Goal: Task Accomplishment & Management: Use online tool/utility

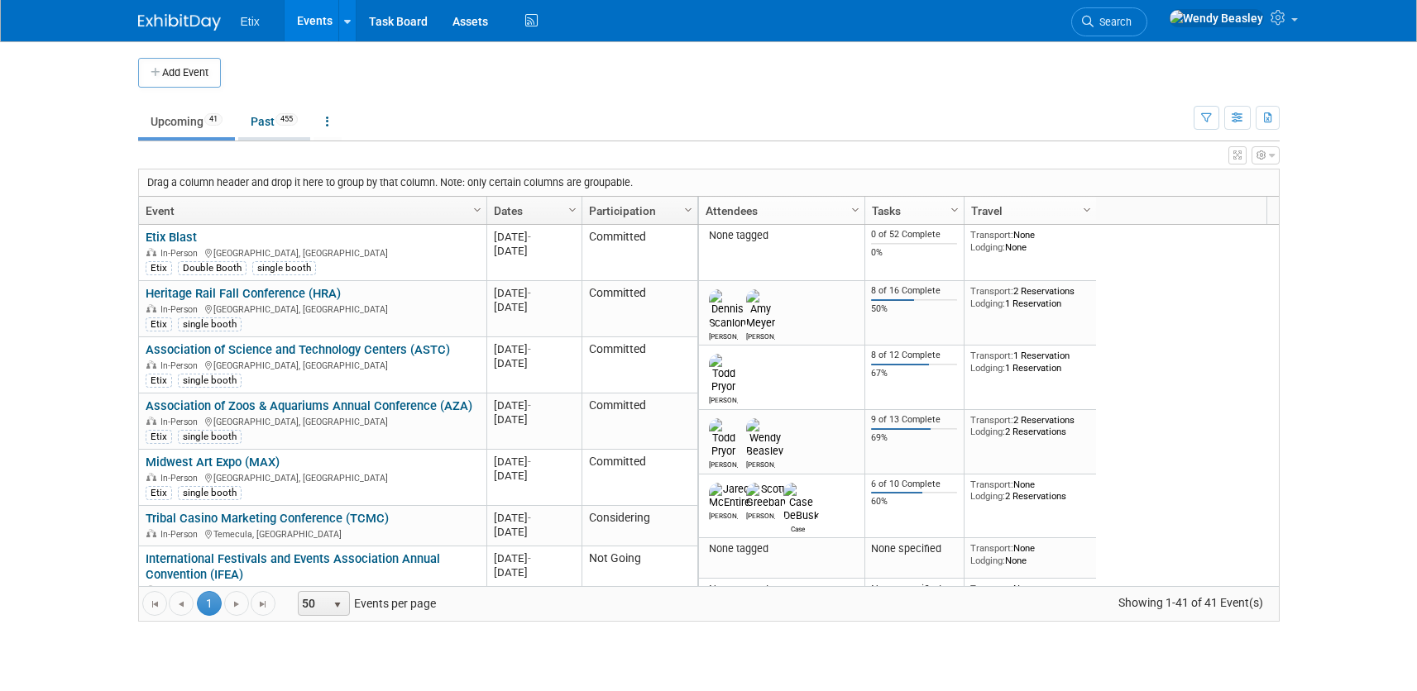
click at [260, 125] on link "Past 455" at bounding box center [274, 121] width 72 height 31
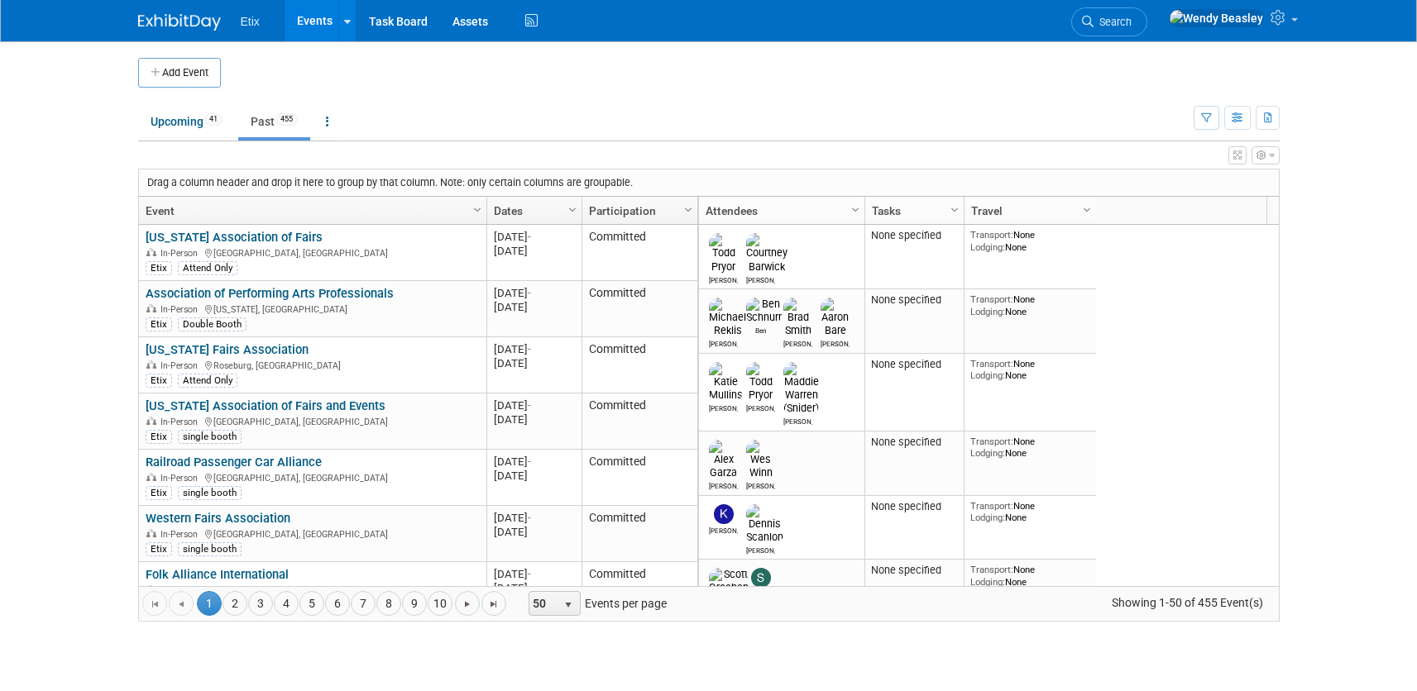
click at [608, 206] on link "Participation" at bounding box center [638, 211] width 98 height 28
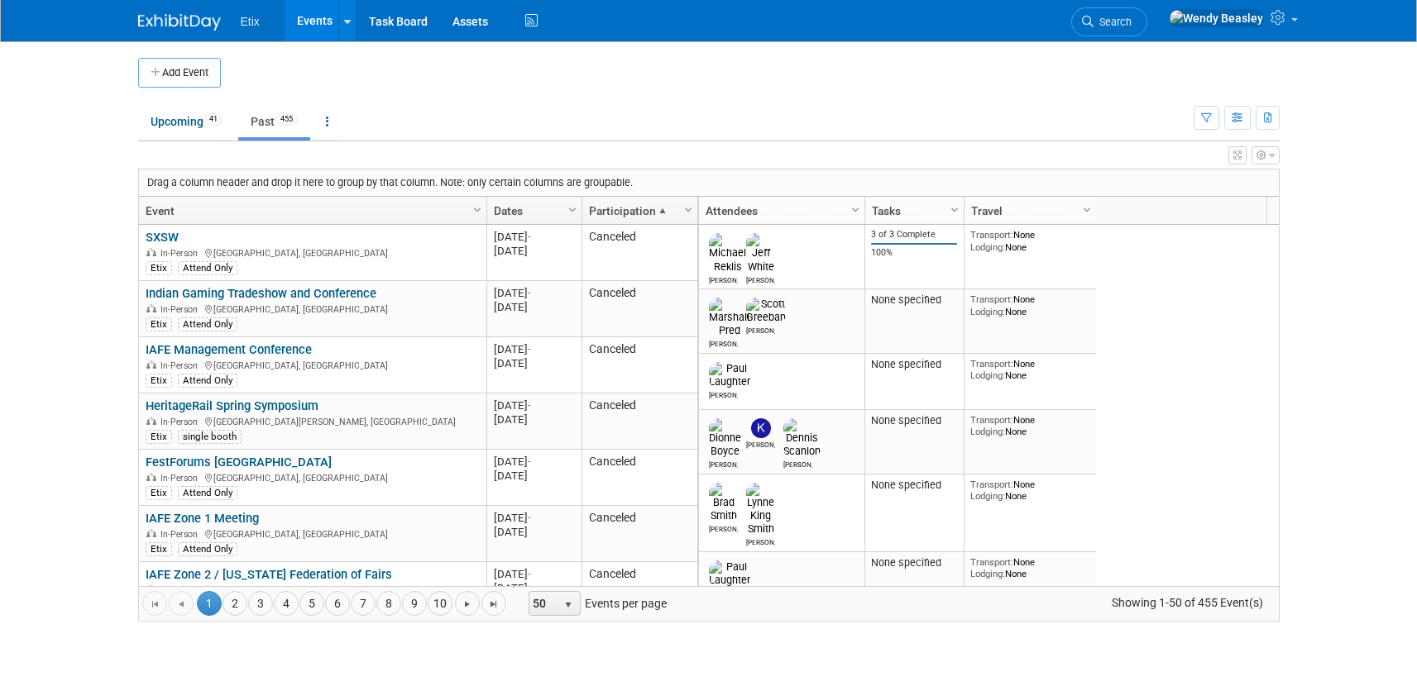
click at [608, 206] on link "Participation" at bounding box center [638, 211] width 98 height 28
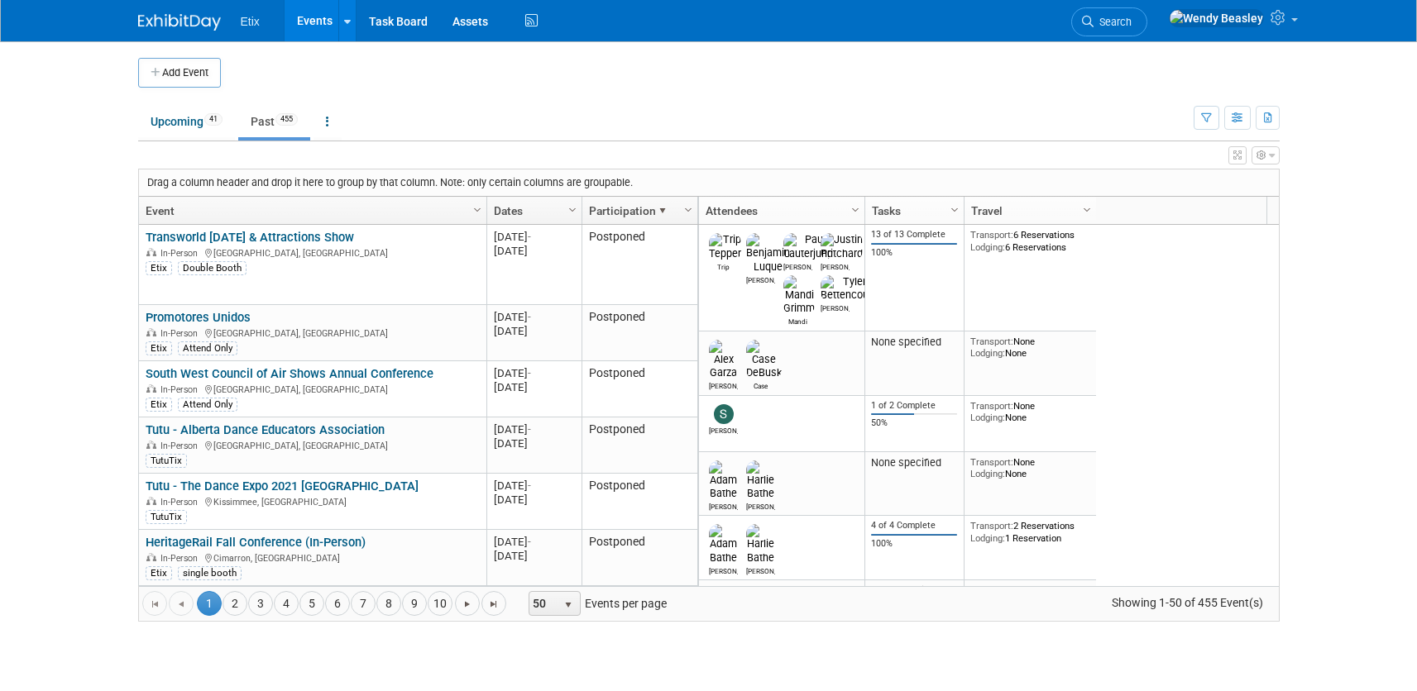
click at [608, 206] on link "Participation" at bounding box center [638, 211] width 98 height 28
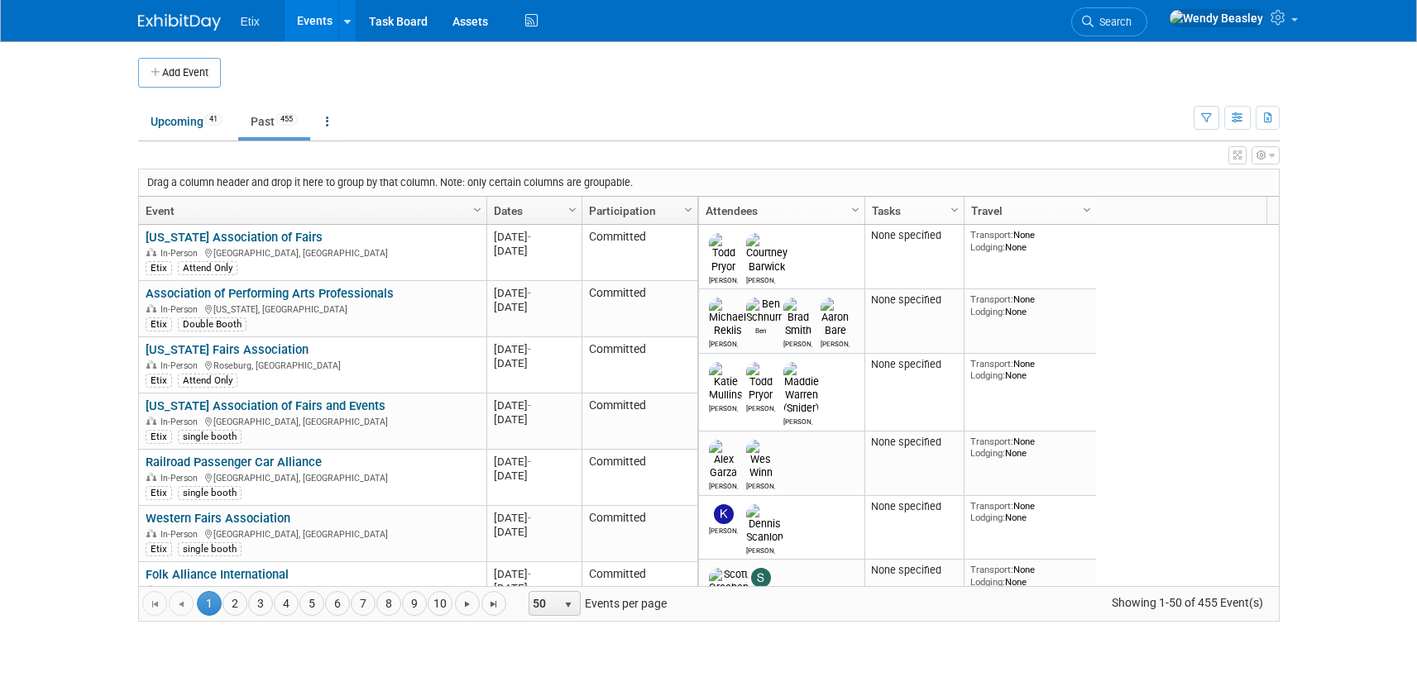
click at [641, 210] on link "Participation" at bounding box center [638, 211] width 98 height 28
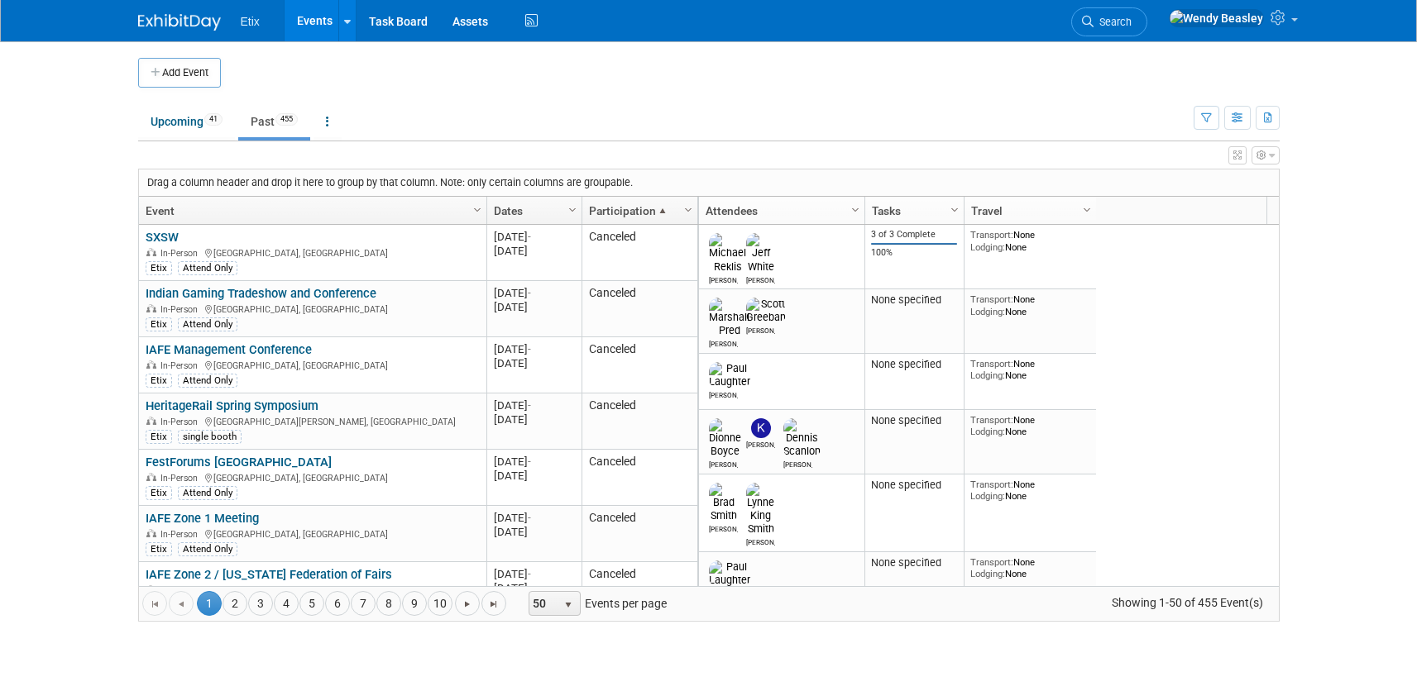
click at [631, 209] on link "Participation" at bounding box center [638, 211] width 98 height 28
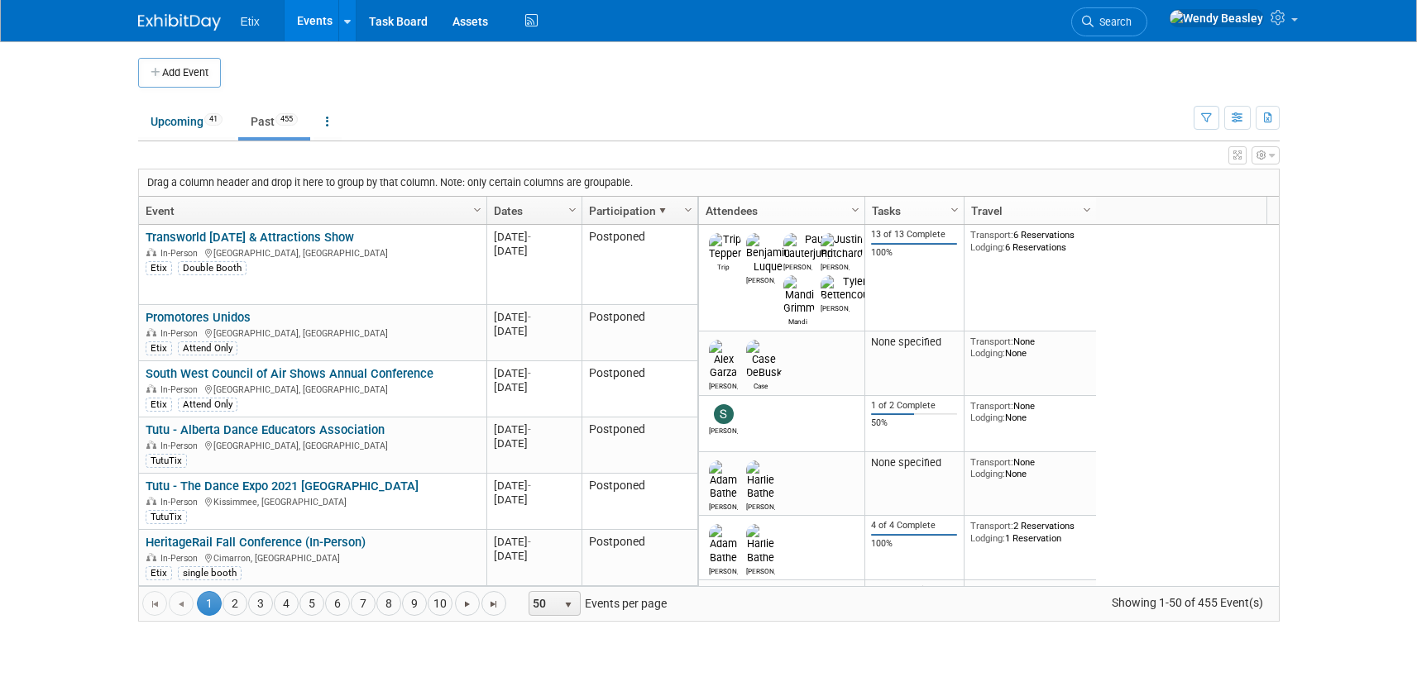
click at [640, 209] on link "Participation" at bounding box center [638, 211] width 98 height 28
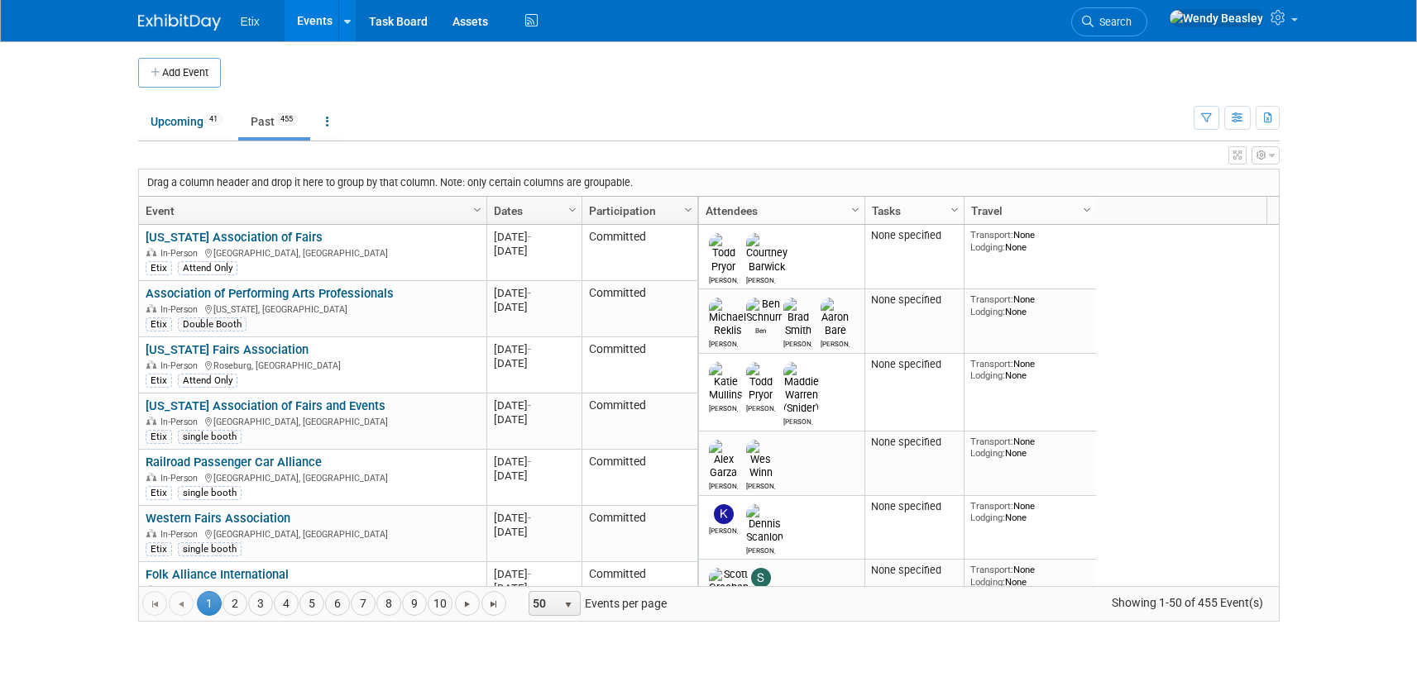
click at [535, 211] on link "Dates" at bounding box center [532, 211] width 77 height 28
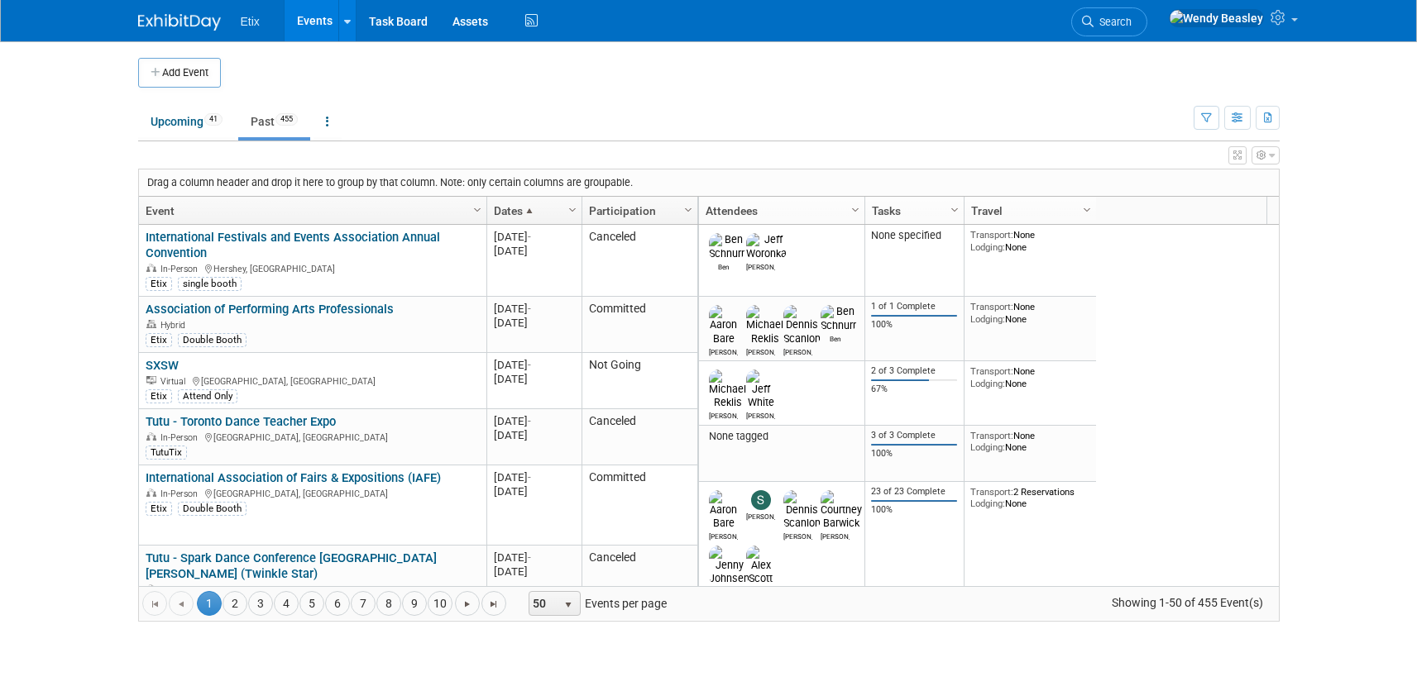
click at [535, 211] on span at bounding box center [529, 210] width 13 height 13
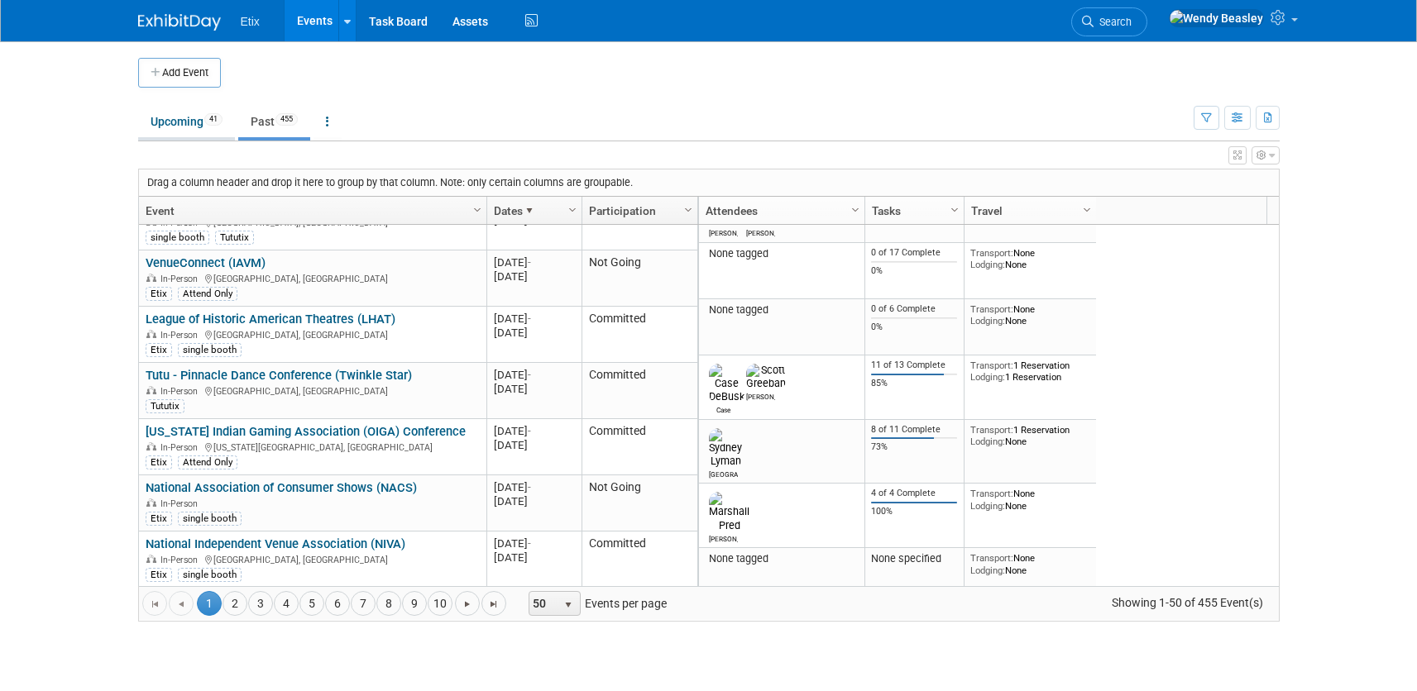
click at [186, 127] on link "Upcoming 41" at bounding box center [186, 121] width 97 height 31
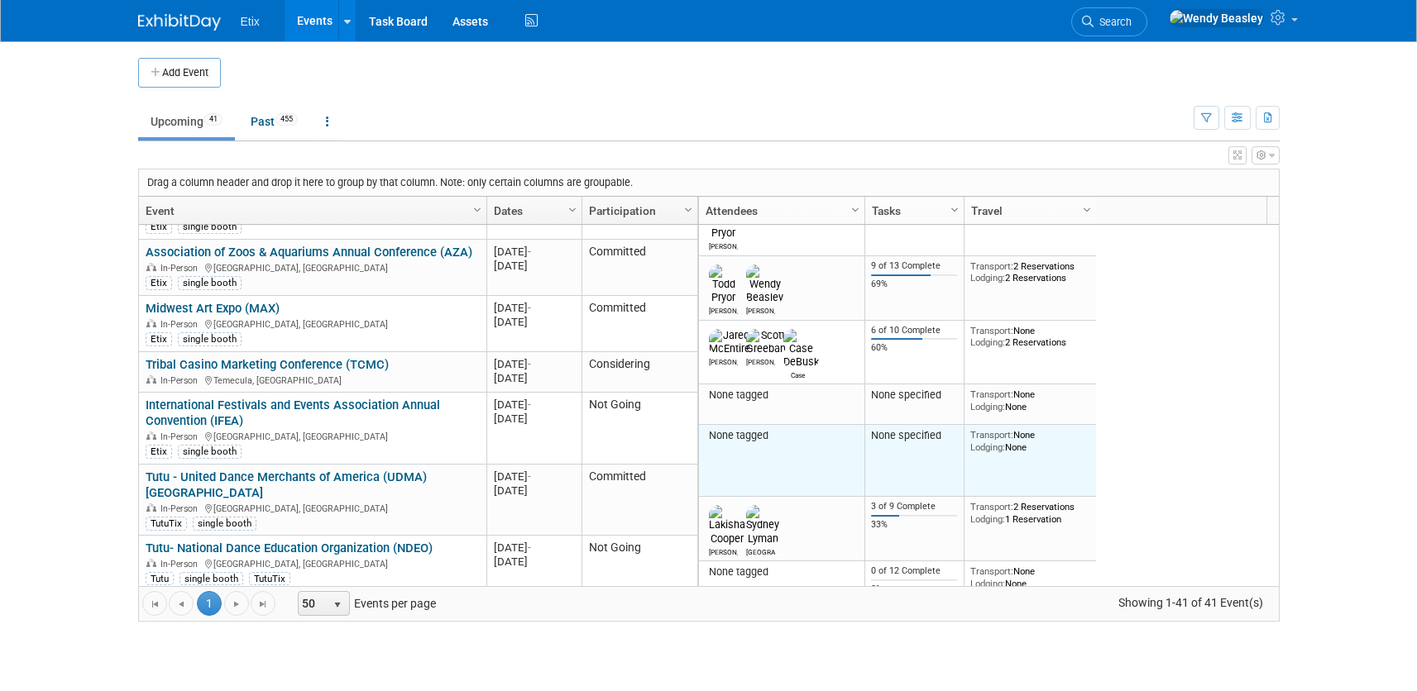
scroll to position [158, 0]
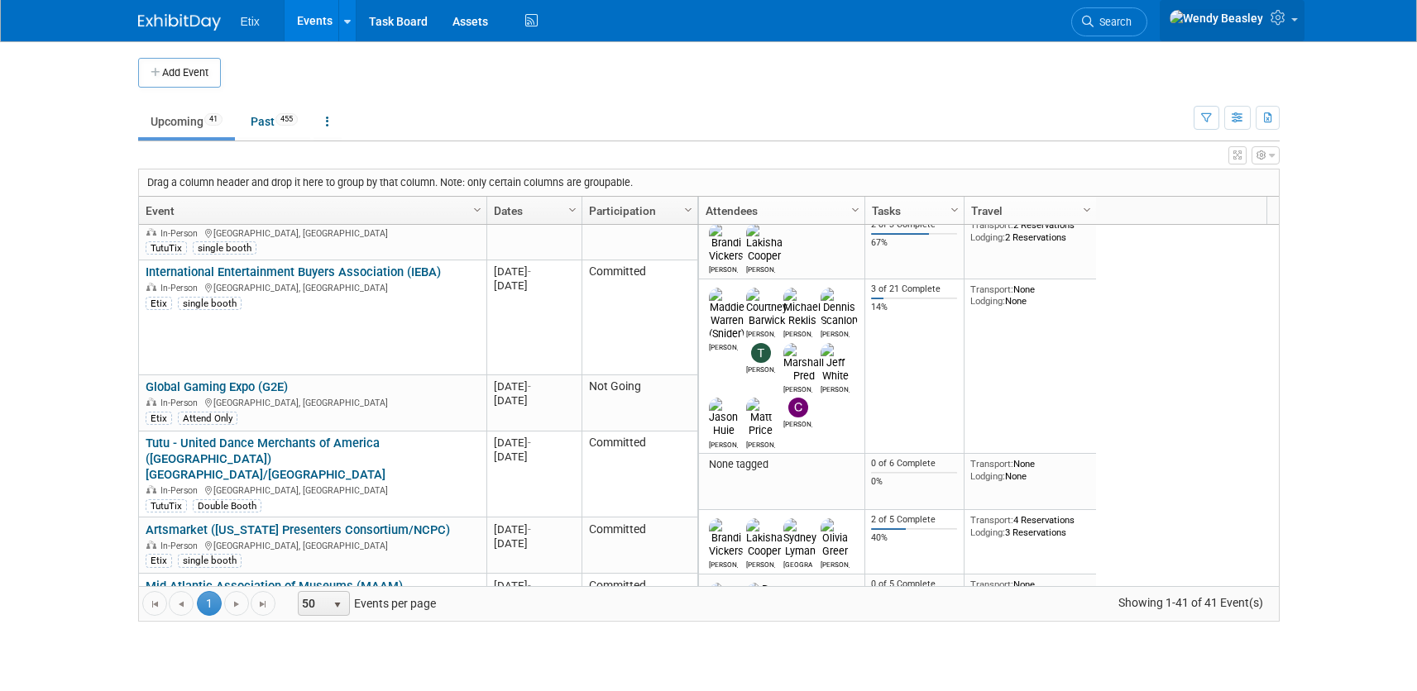
click at [1294, 22] on span at bounding box center [1294, 19] width 7 height 3
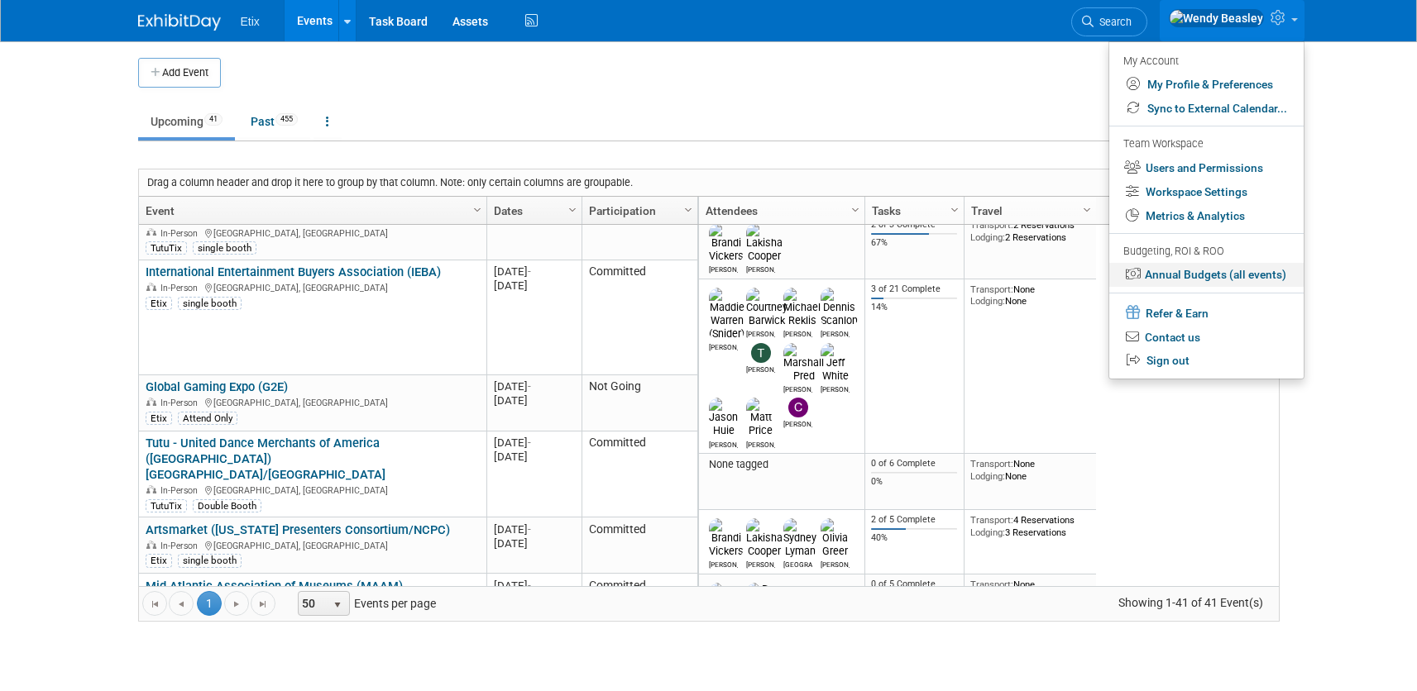
click at [1182, 267] on link "Annual Budgets (all events)" at bounding box center [1206, 275] width 194 height 24
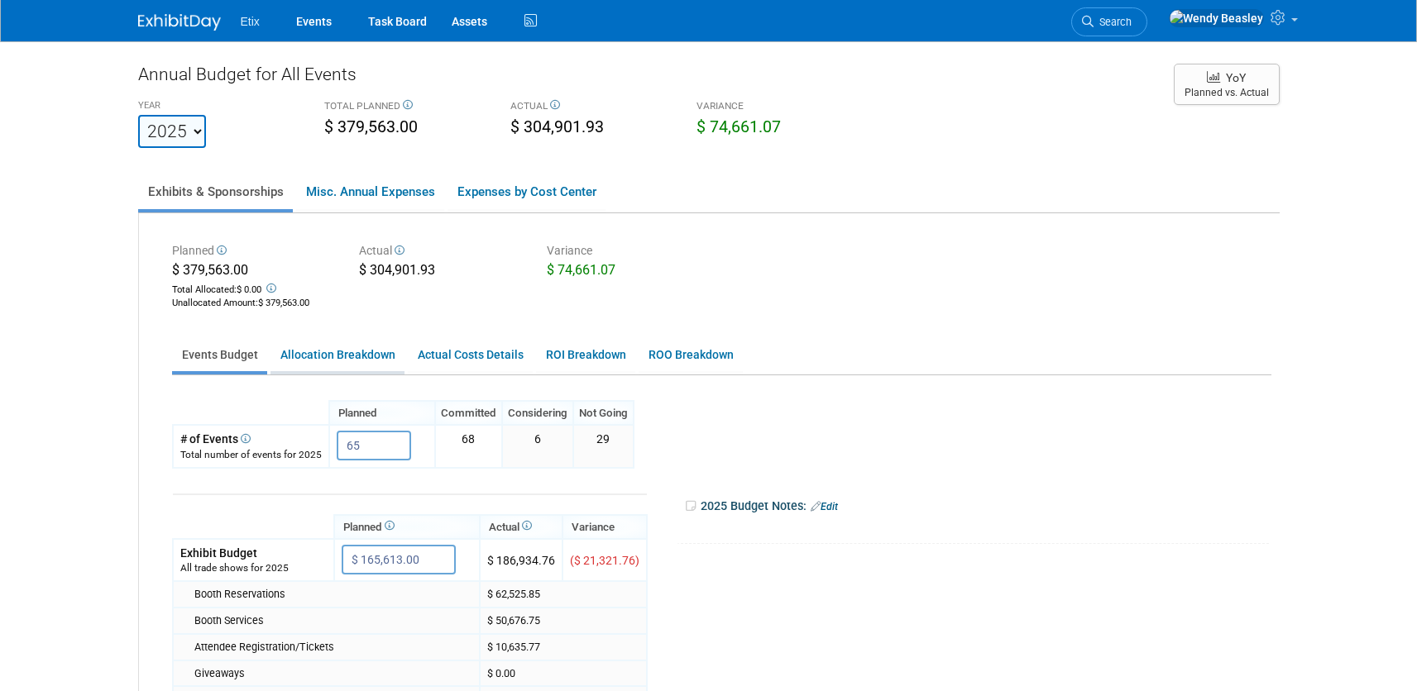
click at [366, 355] on link "Allocation Breakdown" at bounding box center [337, 355] width 134 height 32
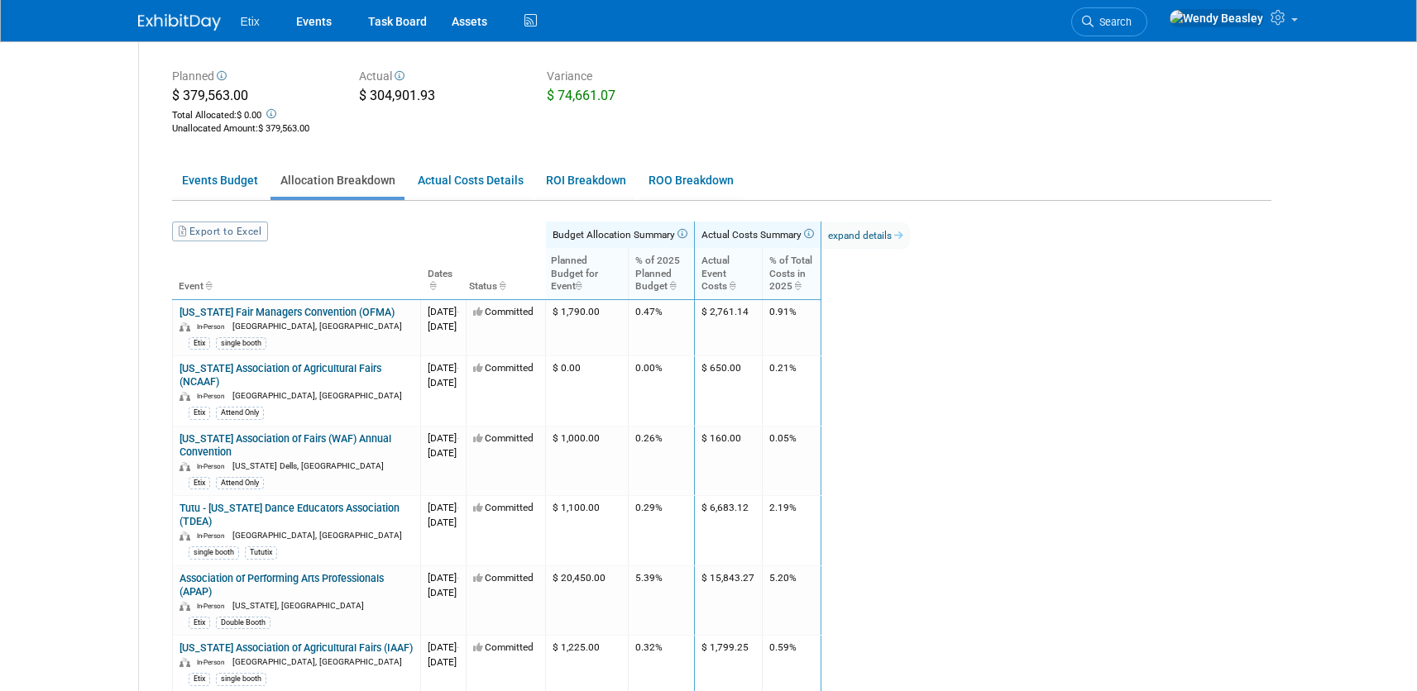
scroll to position [175, 0]
click at [493, 178] on link "Actual Costs Details" at bounding box center [470, 180] width 125 height 32
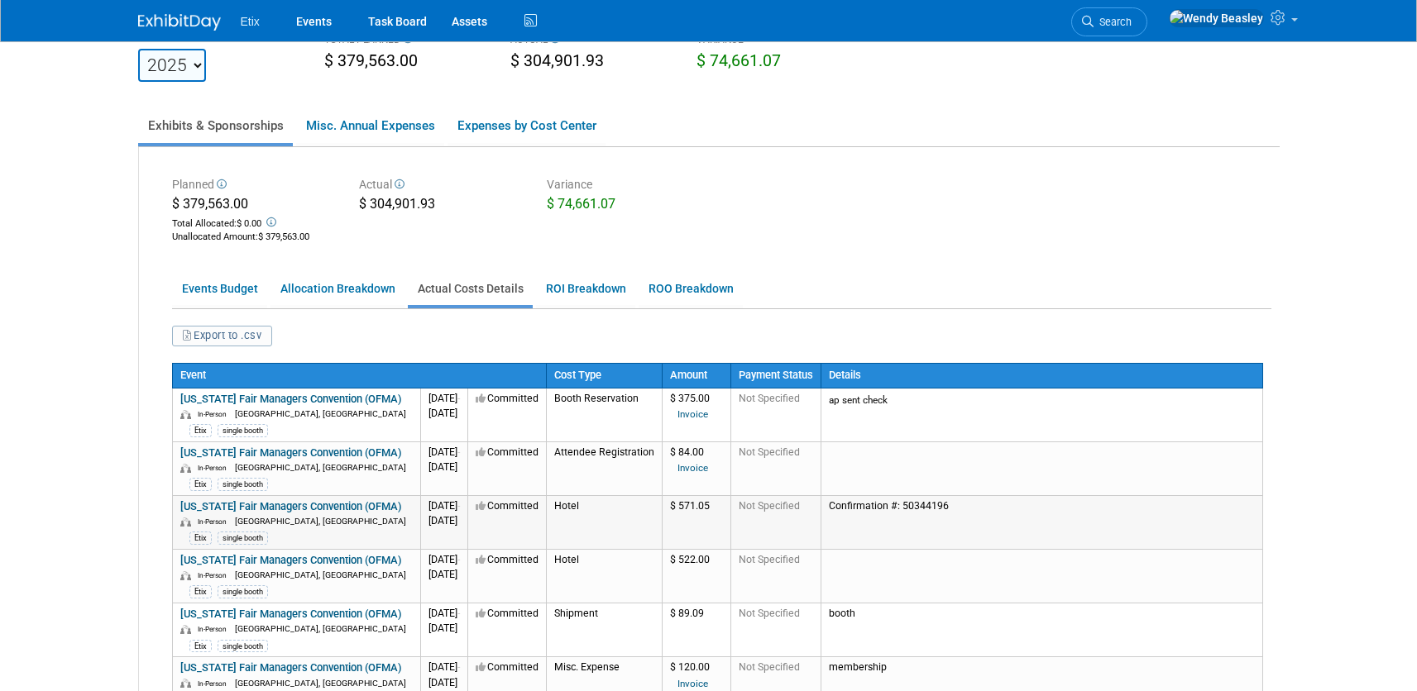
scroll to position [0, 0]
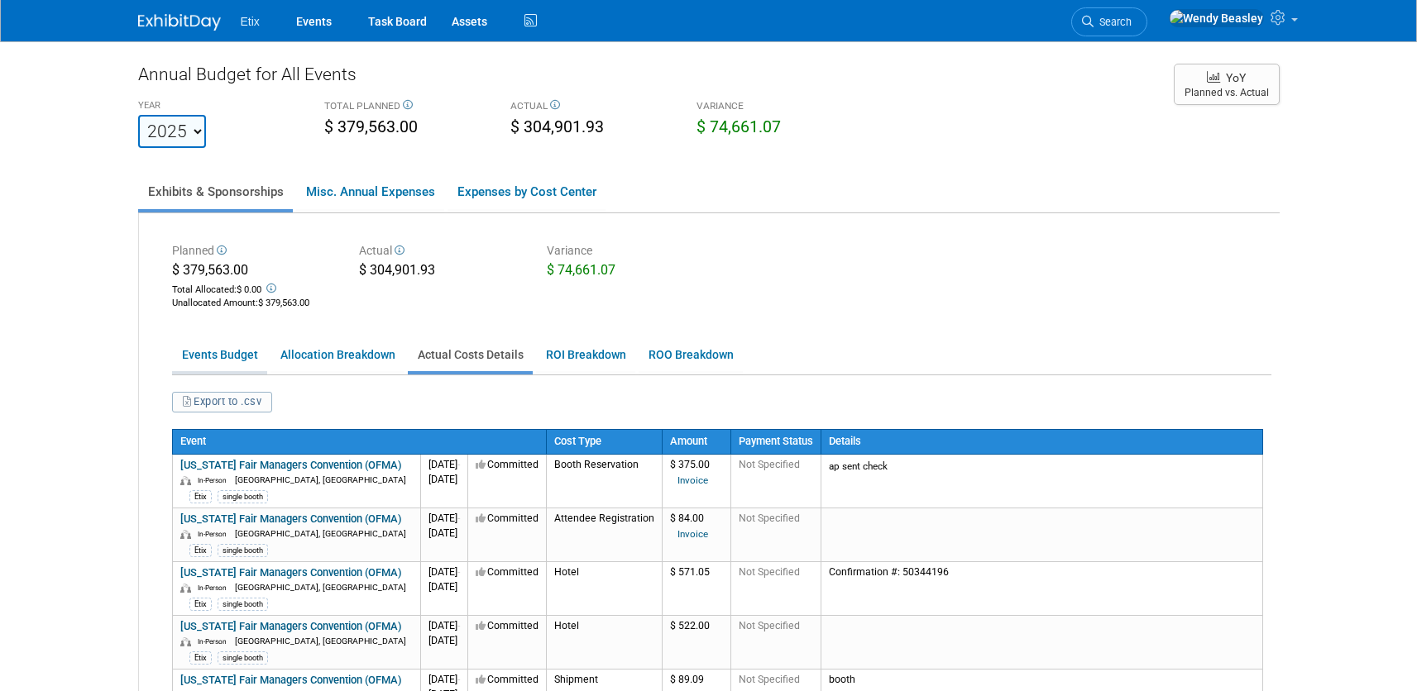
click at [218, 360] on link "Events Budget" at bounding box center [219, 355] width 95 height 32
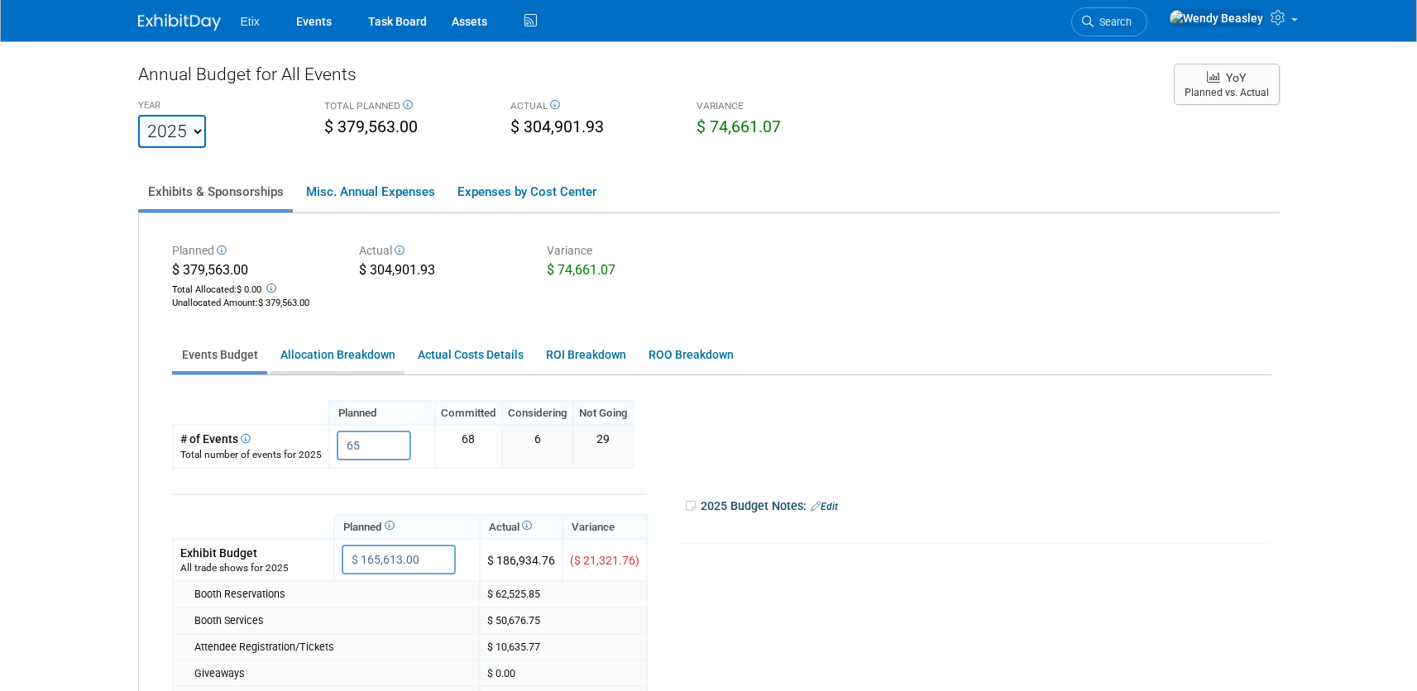
click at [309, 347] on link "Allocation Breakdown" at bounding box center [337, 355] width 134 height 32
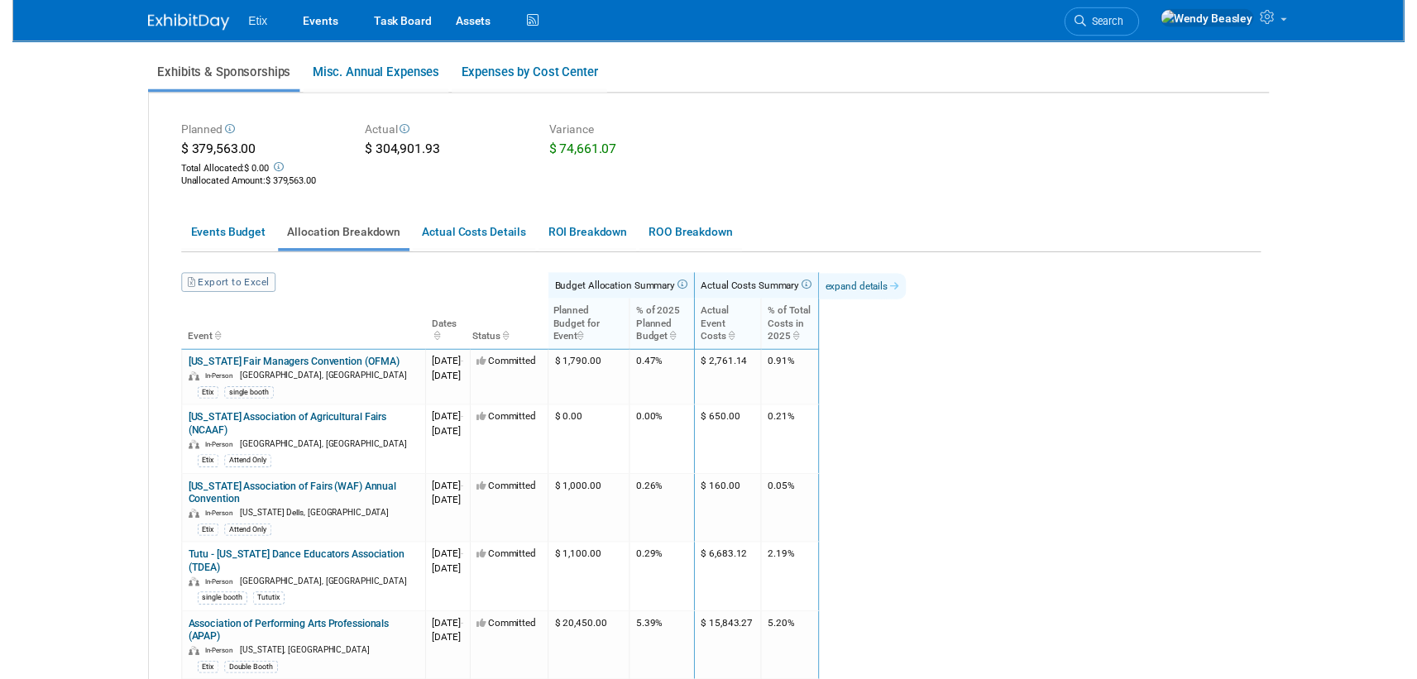
scroll to position [121, 0]
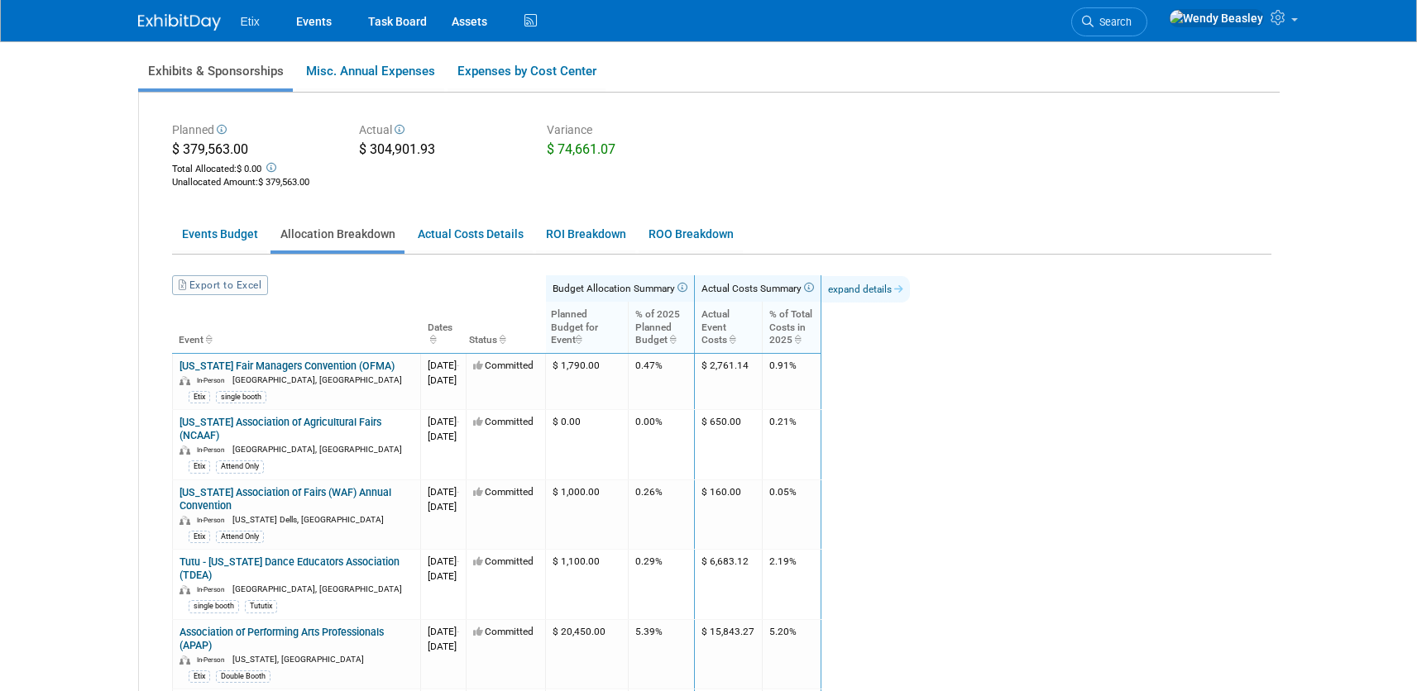
click at [910, 287] on link "expand details" at bounding box center [865, 289] width 88 height 26
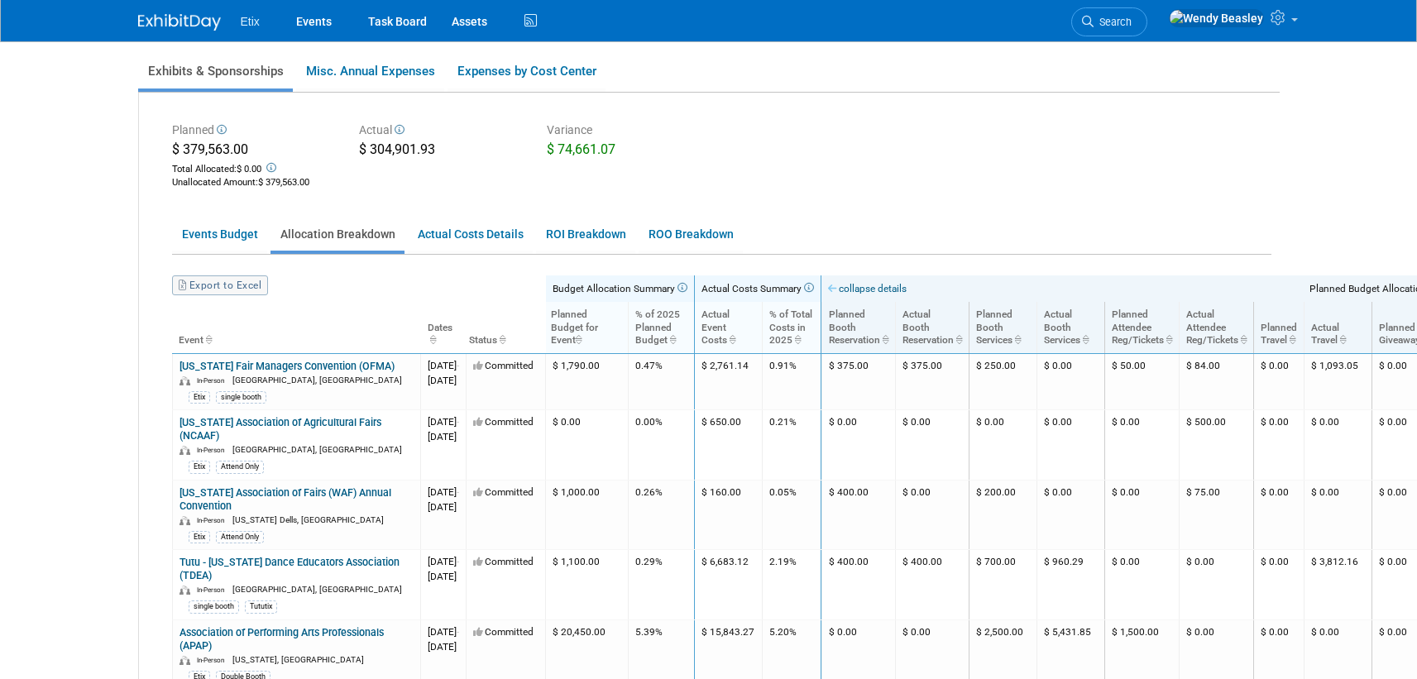
click at [225, 285] on link "Export to Excel" at bounding box center [220, 285] width 96 height 20
